Goal: Check status: Check status

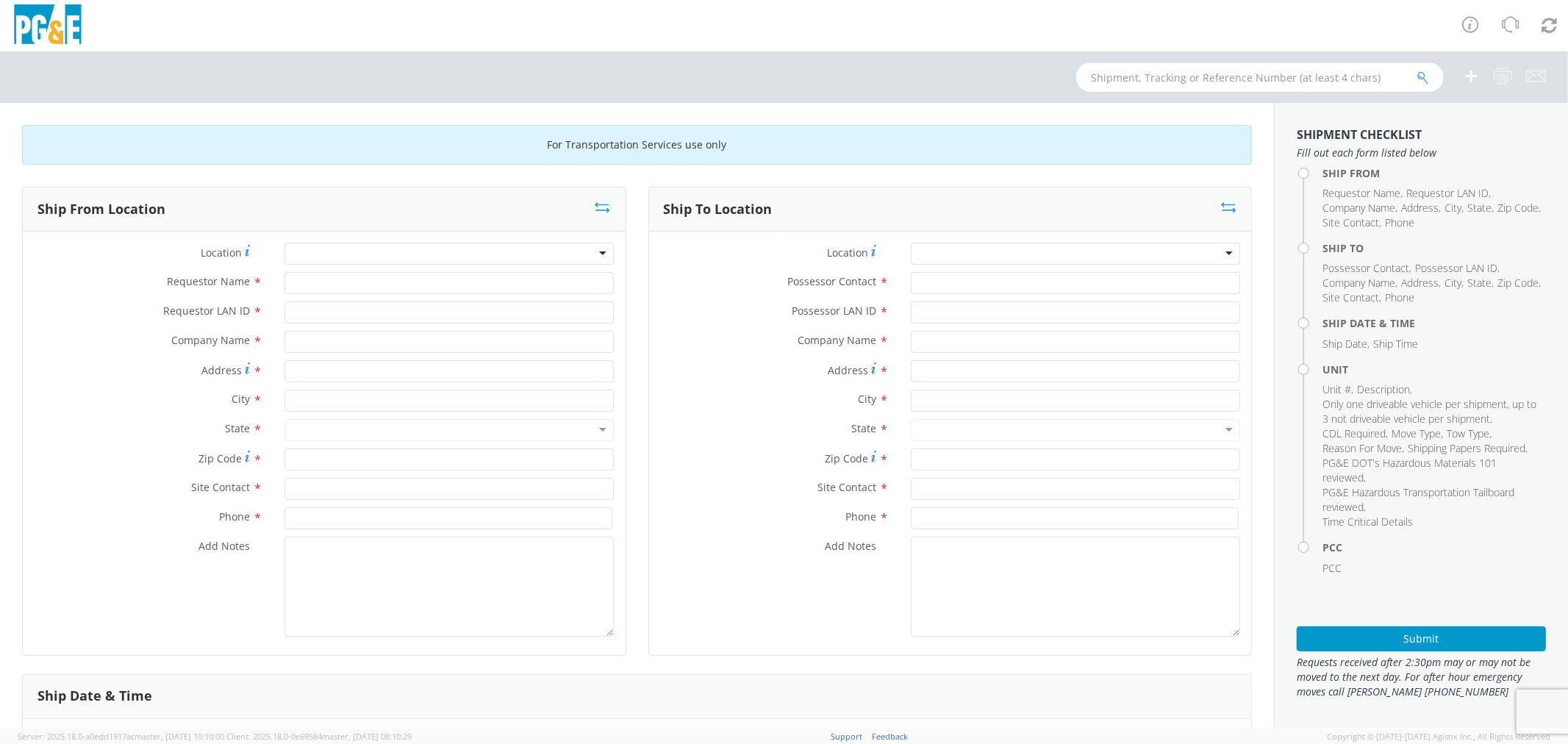
click at [1131, 69] on input "text" at bounding box center [1260, 77] width 368 height 29
type input "b42860"
click at [1417, 70] on button "submit" at bounding box center [1423, 78] width 13 height 17
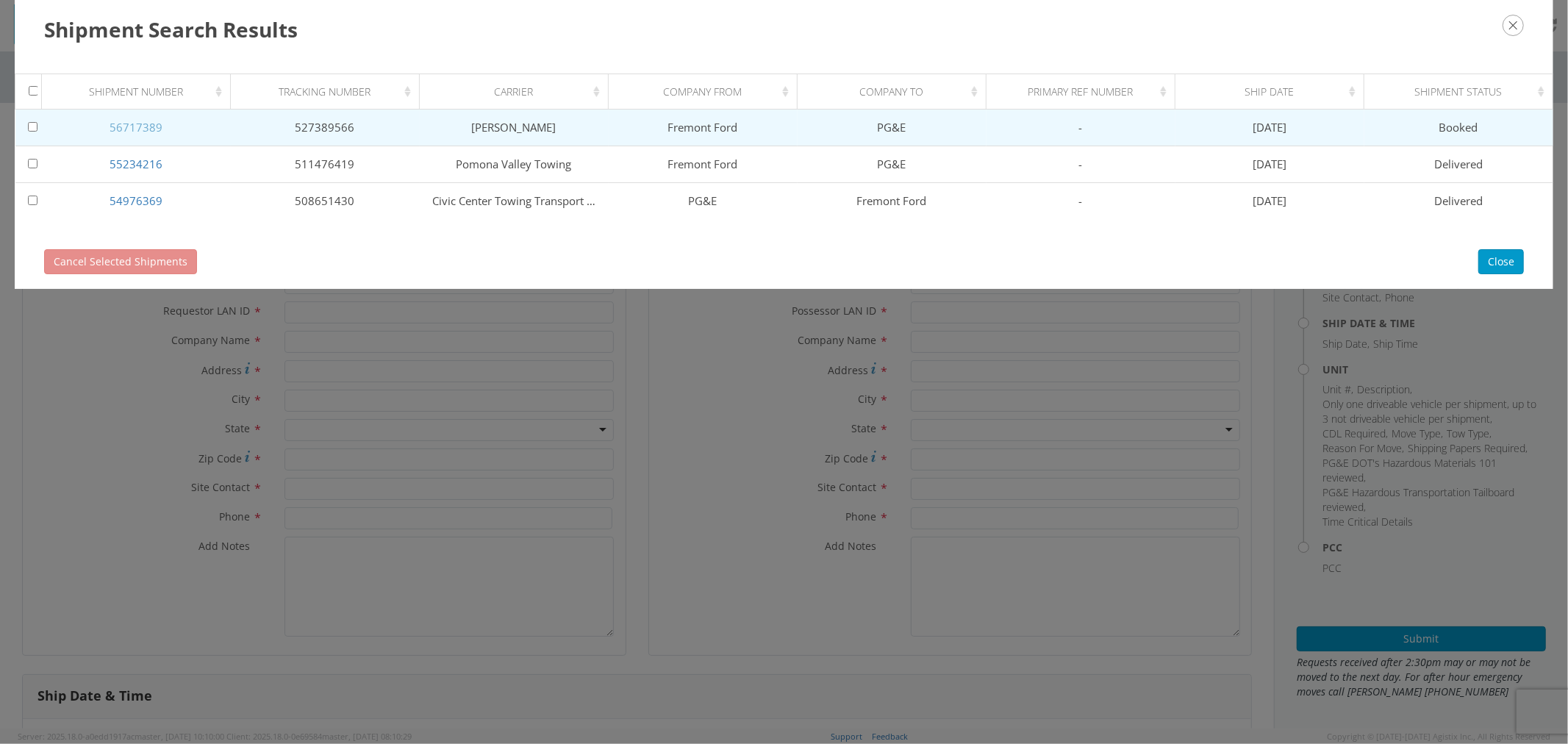
click at [129, 126] on link "56717389" at bounding box center [136, 127] width 53 height 14
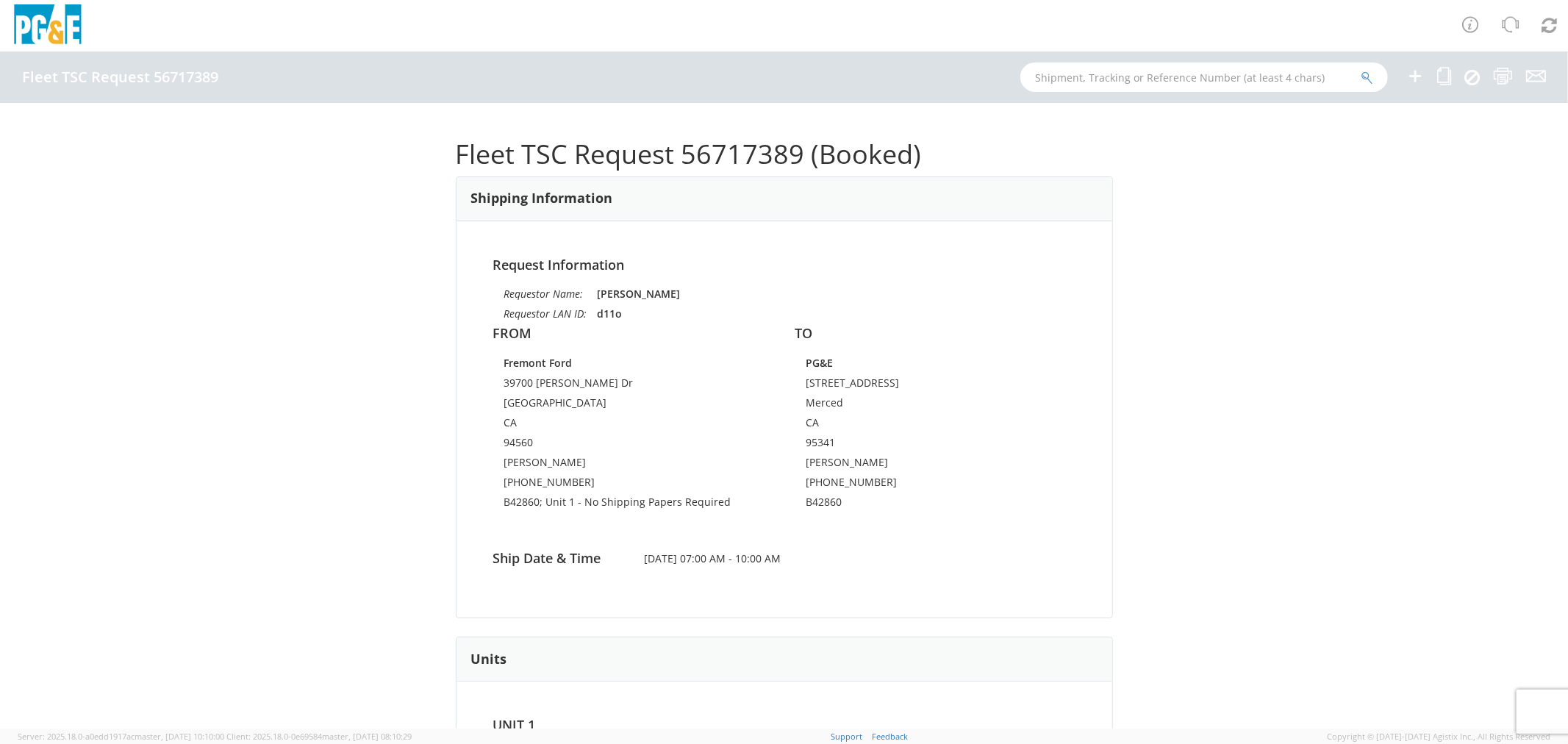
click at [1318, 425] on div "Fleet TSC Request 56717389 (Booked) Shipping Information Request Information Re…" at bounding box center [784, 415] width 1568 height 626
click at [1178, 341] on div "Fleet TSC Request 56717389 (Booked) Shipping Information Request Information Re…" at bounding box center [784, 415] width 1568 height 626
click at [1190, 461] on div "Fleet TSC Request 56717389 (Booked) Shipping Information Request Information Re…" at bounding box center [784, 415] width 1568 height 626
